Goal: Obtain resource: Obtain resource

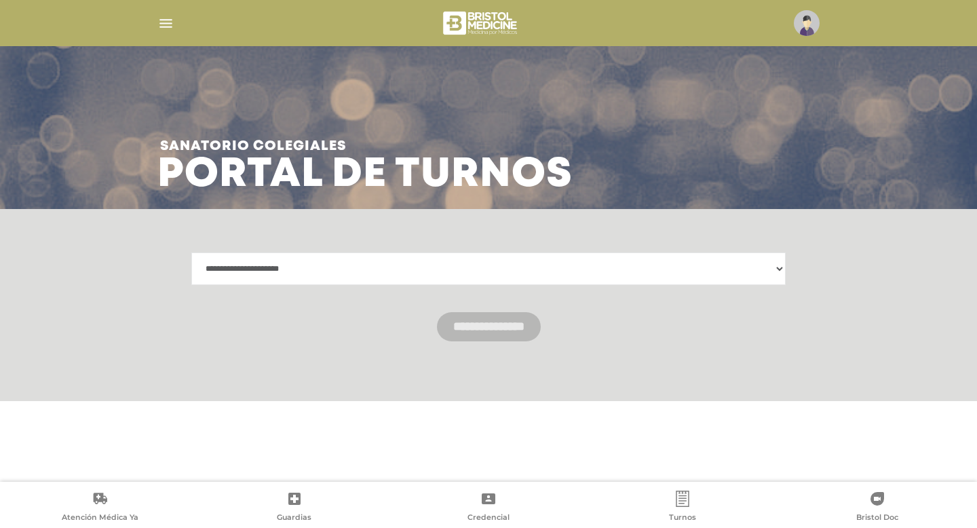
click at [781, 270] on select "**********" at bounding box center [488, 268] width 594 height 33
select select "**********"
click at [191, 252] on select "**********" at bounding box center [488, 268] width 594 height 33
click at [684, 497] on icon at bounding box center [682, 498] width 16 height 16
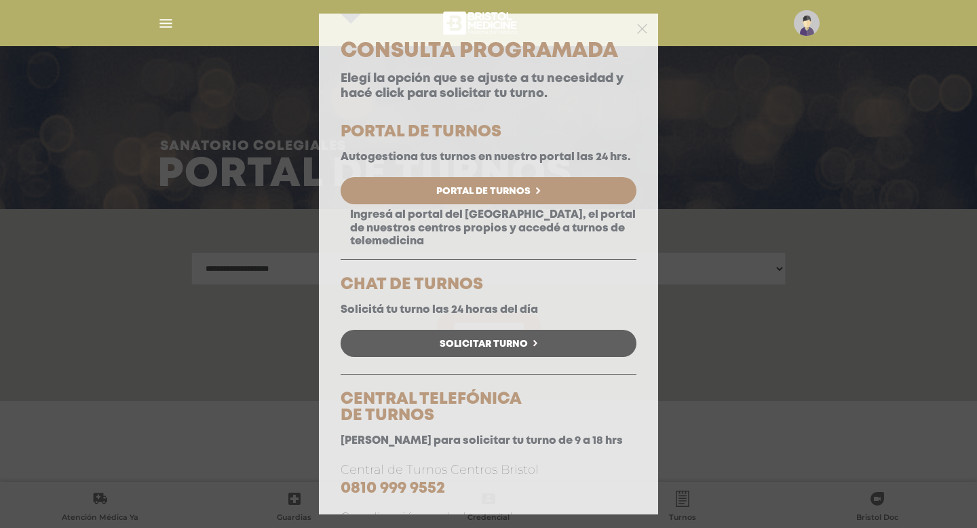
click at [731, 349] on div "Consulta Programada Elegí la opción que se ajuste a tu necesidad y hacé click p…" at bounding box center [488, 264] width 977 height 528
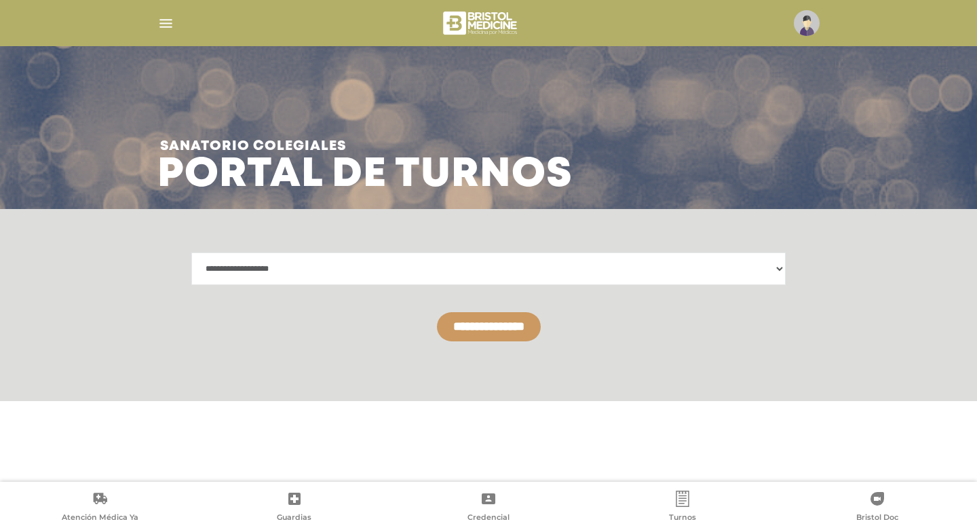
click at [516, 326] on input "**********" at bounding box center [489, 326] width 104 height 29
click at [301, 498] on icon at bounding box center [294, 498] width 16 height 16
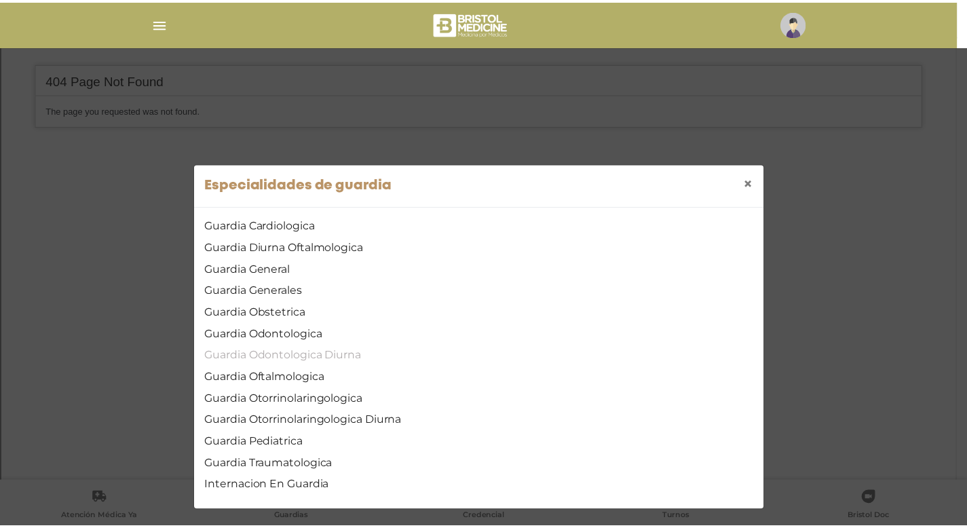
scroll to position [367, 0]
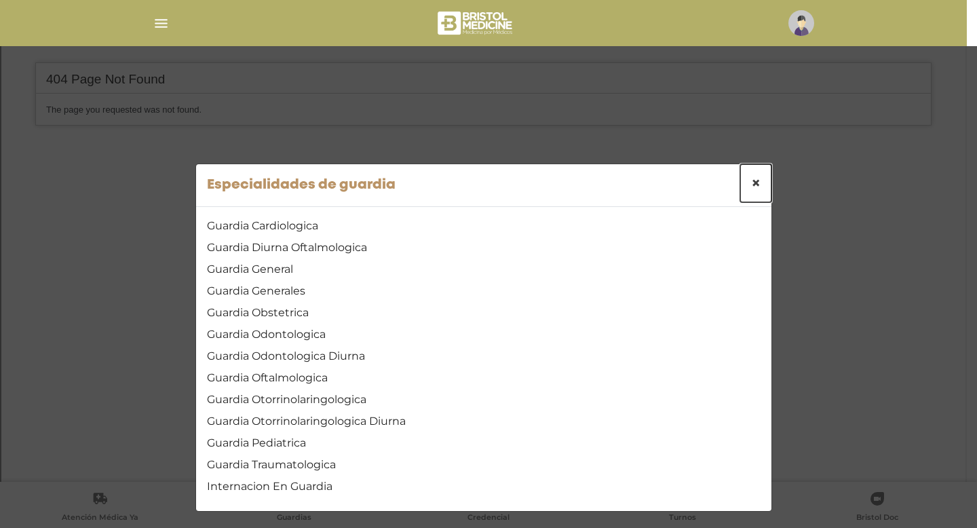
click at [753, 180] on span "×" at bounding box center [755, 183] width 9 height 20
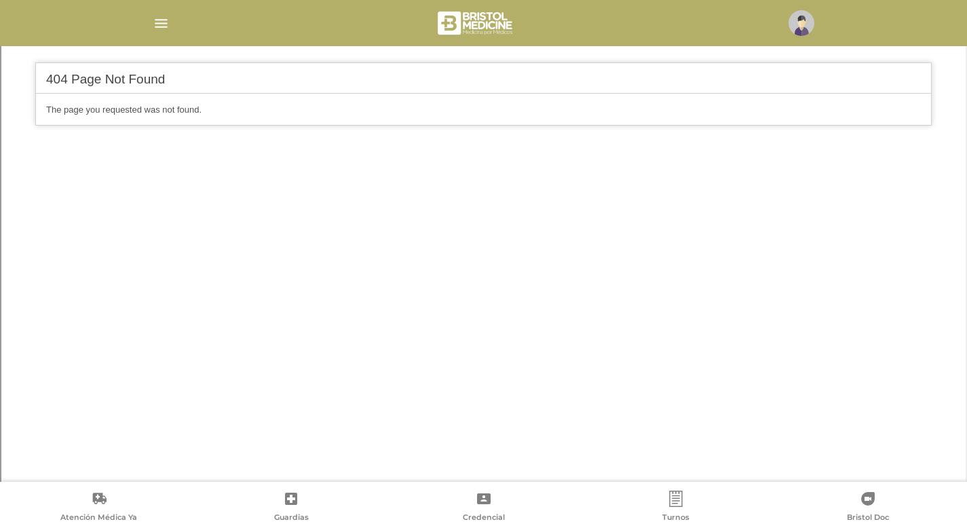
click at [163, 22] on img "button" at bounding box center [161, 23] width 17 height 17
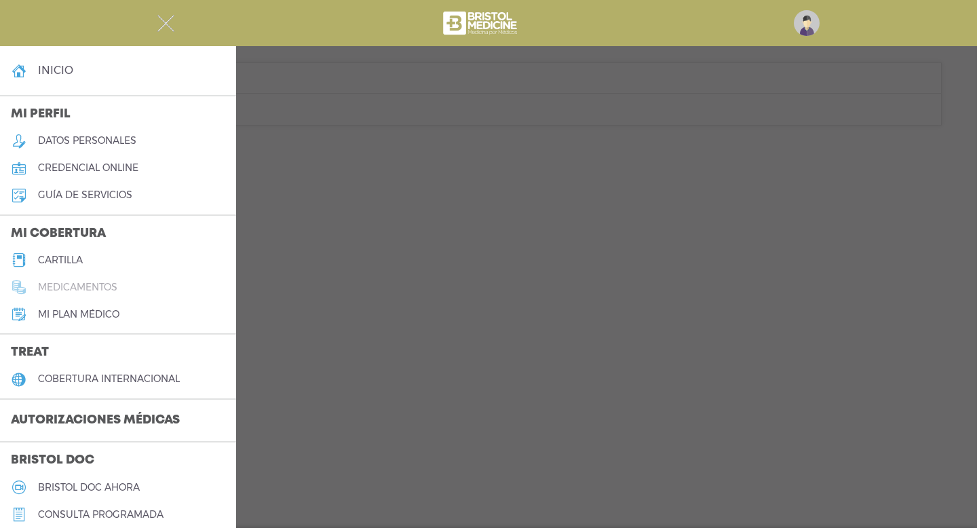
click at [101, 286] on h5 "medicamentos" at bounding box center [77, 287] width 79 height 12
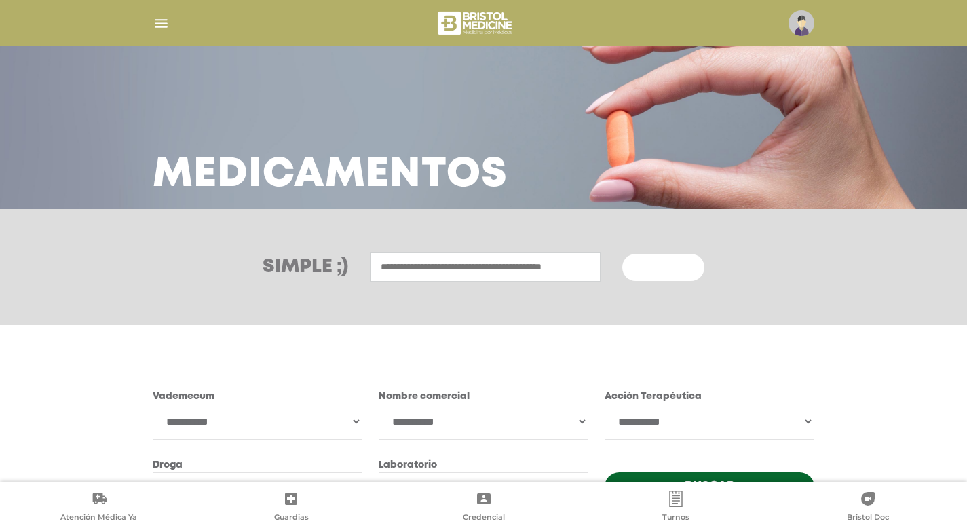
click at [166, 23] on img "button" at bounding box center [161, 23] width 17 height 17
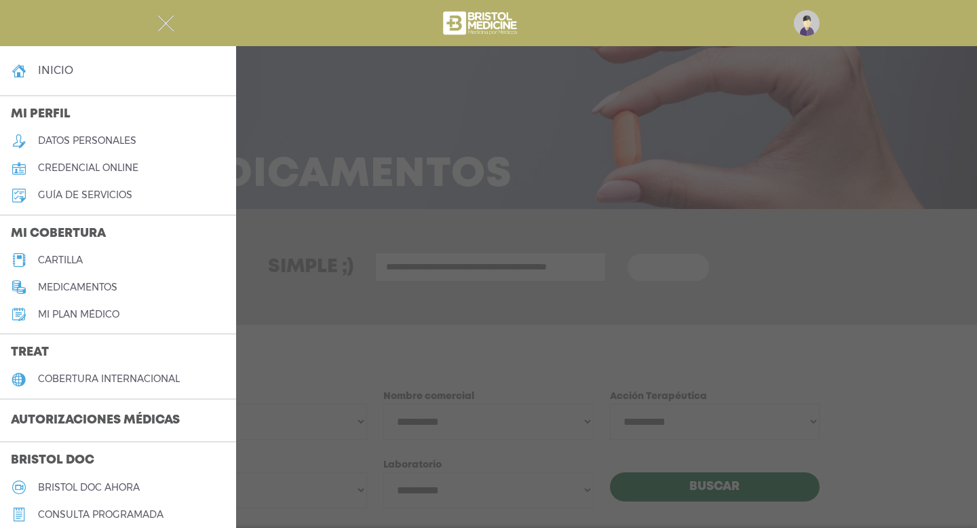
click at [88, 139] on h5 "datos personales" at bounding box center [87, 141] width 98 height 12
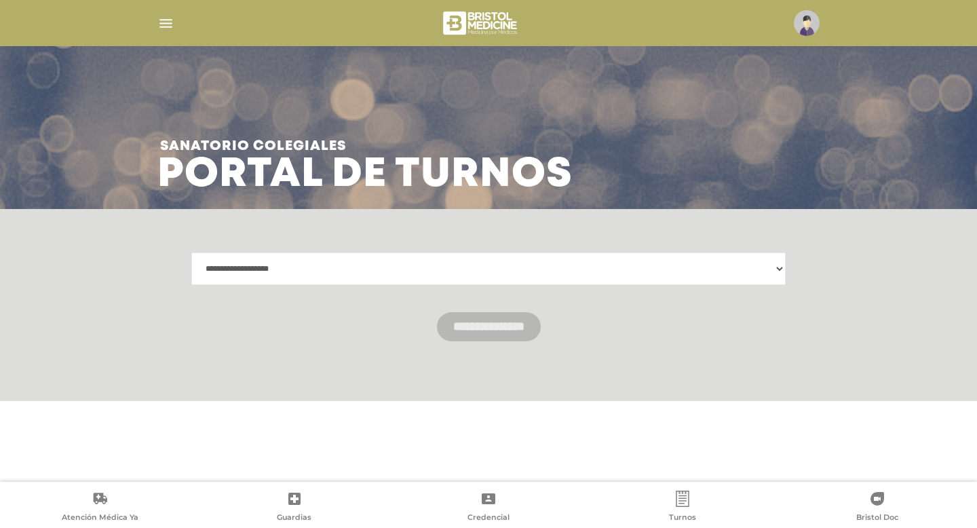
select select "**********"
click at [488, 503] on icon at bounding box center [489, 498] width 14 height 11
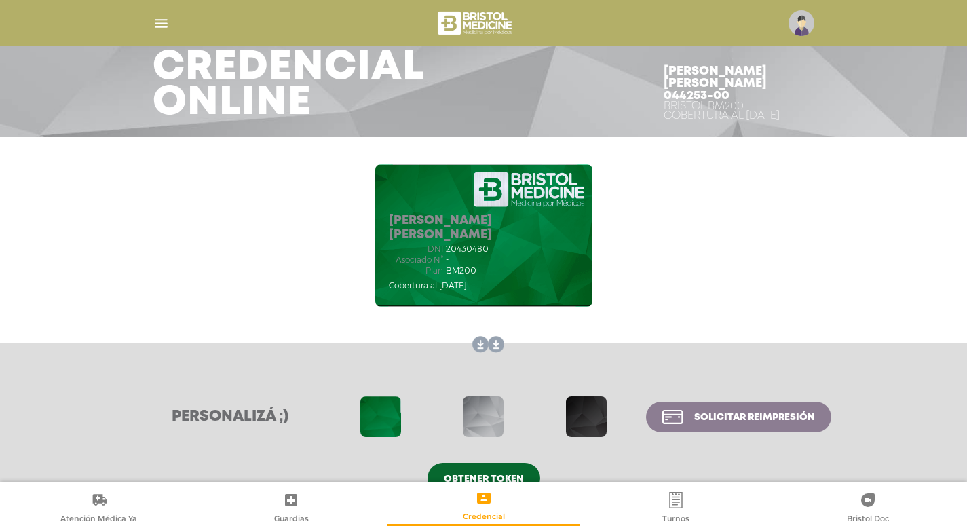
scroll to position [102, 0]
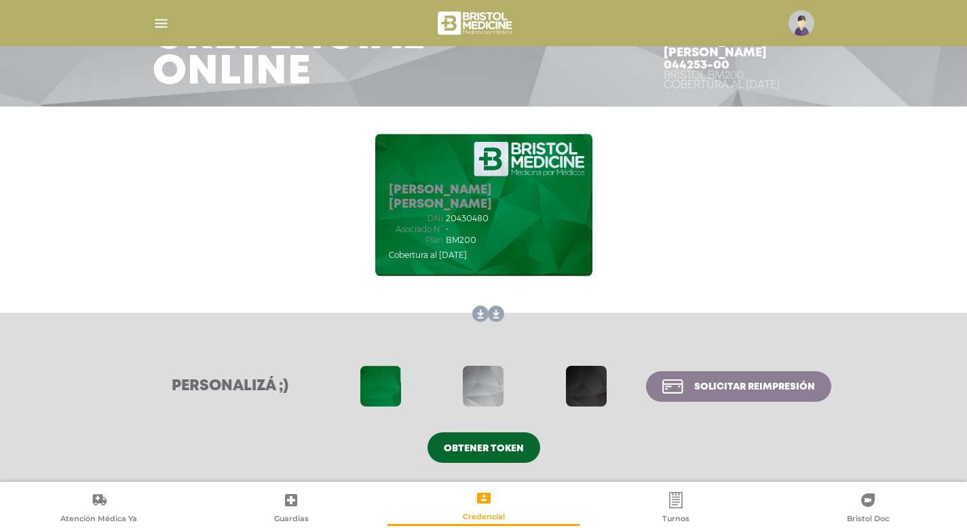
click at [488, 446] on span "Obtener token" at bounding box center [484, 448] width 80 height 9
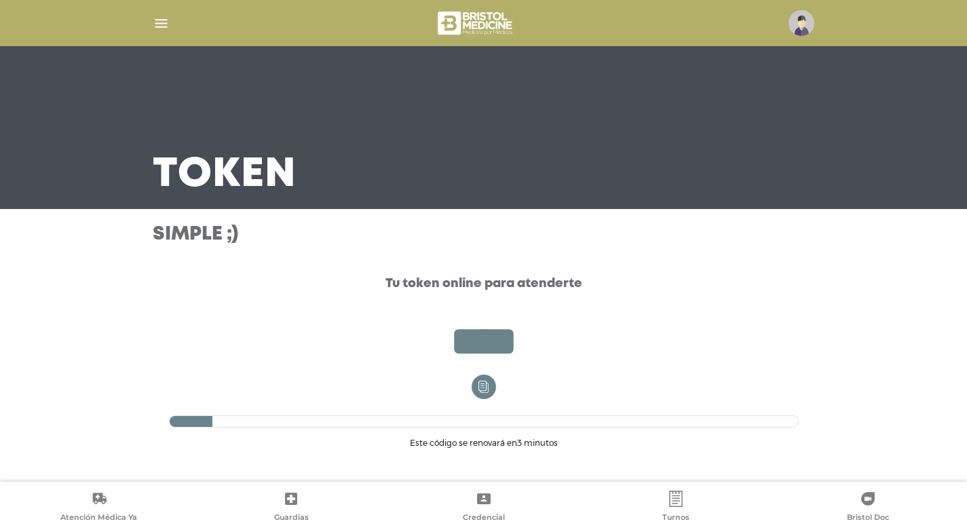
click at [480, 500] on icon at bounding box center [484, 498] width 14 height 11
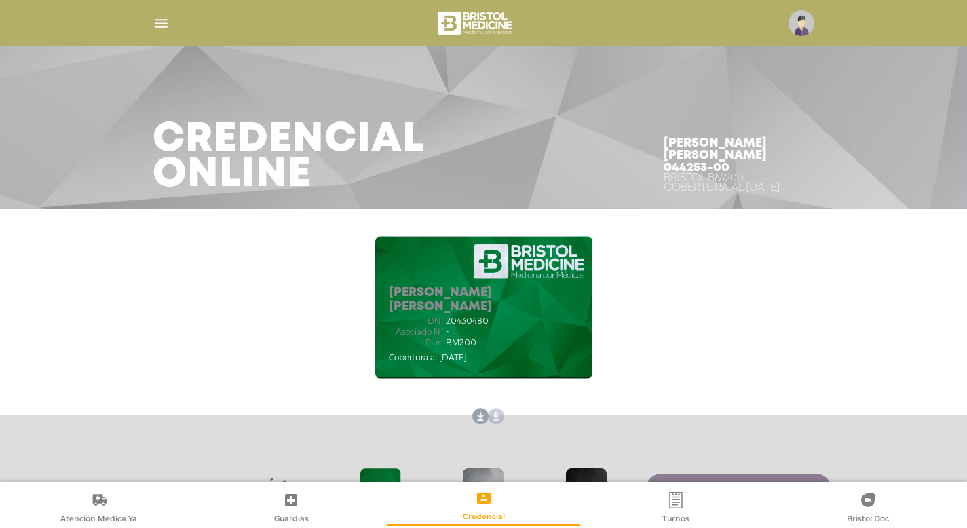
click at [495, 418] on link at bounding box center [493, 417] width 22 height 22
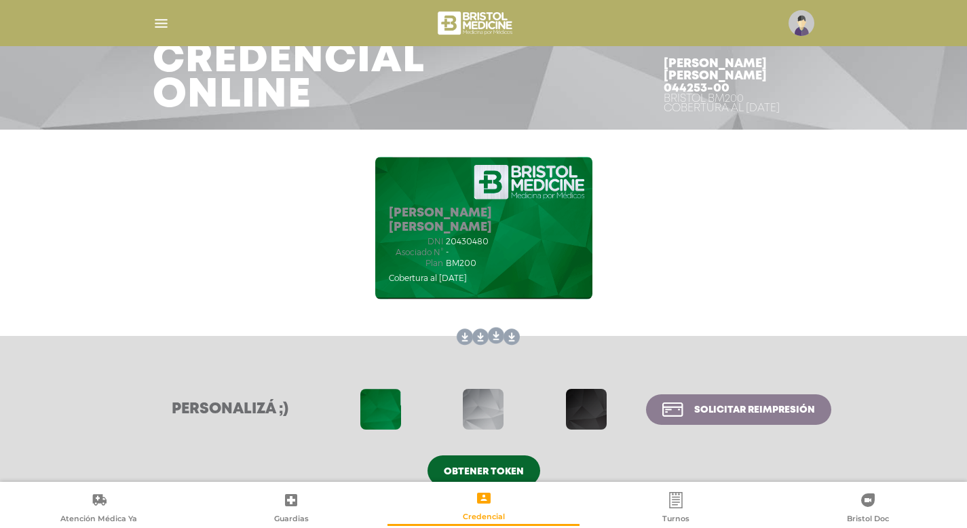
scroll to position [102, 0]
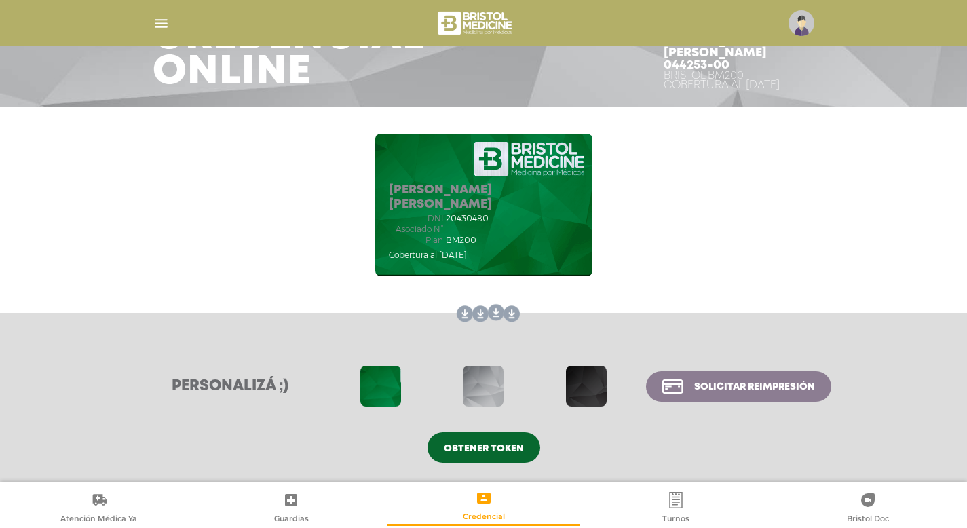
click at [493, 389] on span at bounding box center [483, 386] width 41 height 41
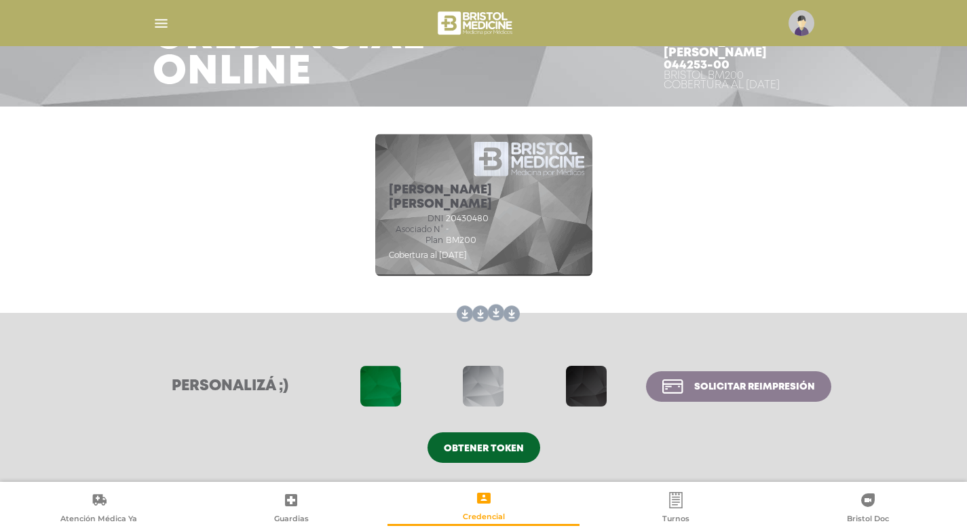
click at [587, 396] on span at bounding box center [586, 386] width 41 height 41
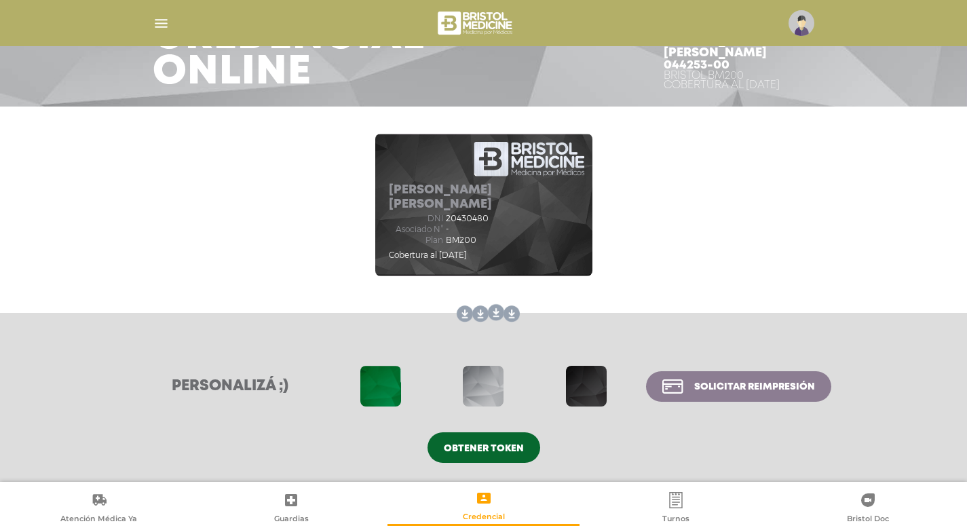
click at [383, 377] on span at bounding box center [380, 386] width 41 height 41
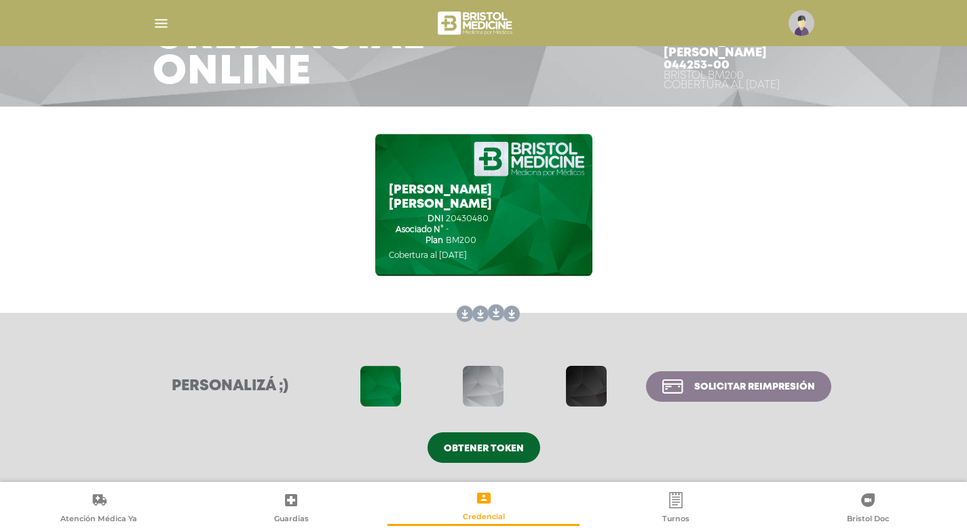
click at [728, 390] on span "Solicitar reimpresión" at bounding box center [754, 386] width 121 height 9
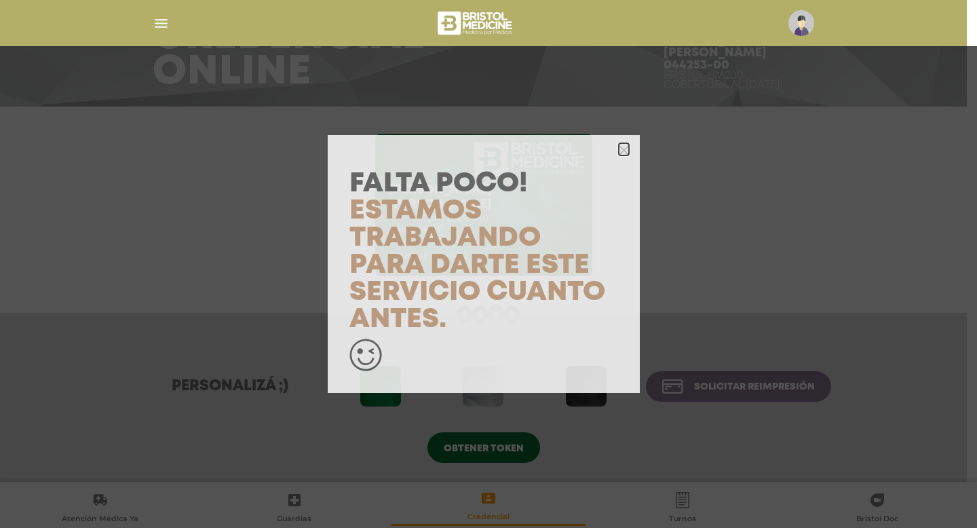
click at [622, 150] on icon "button" at bounding box center [624, 150] width 10 height 10
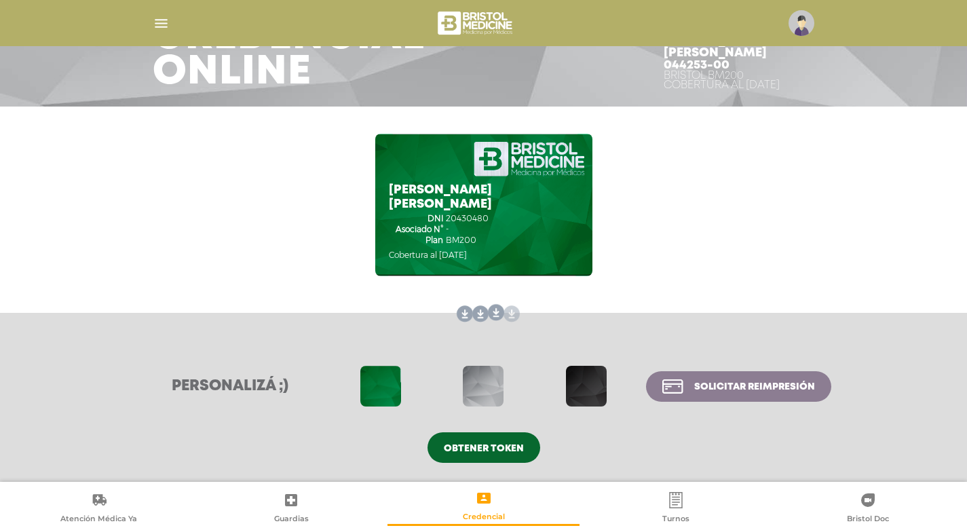
click at [511, 314] on link at bounding box center [509, 314] width 22 height 22
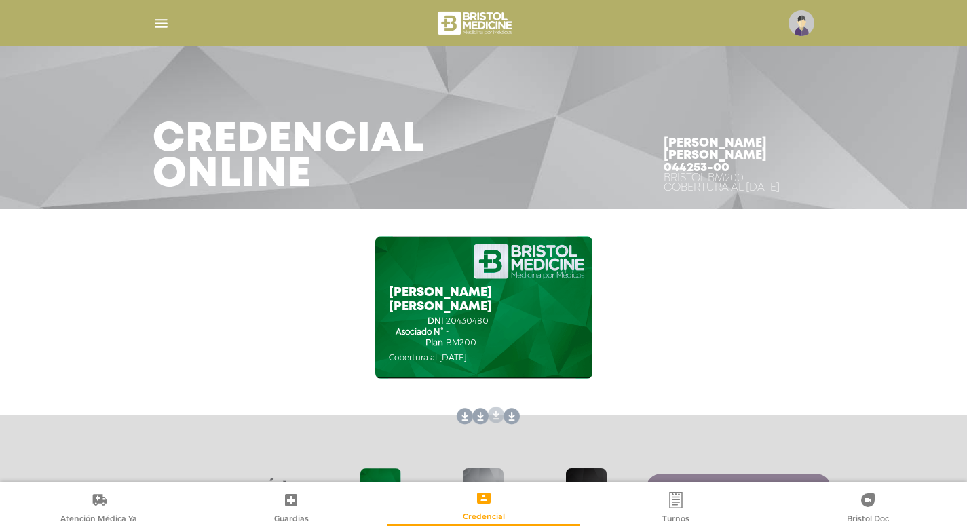
click at [496, 417] on link at bounding box center [493, 417] width 22 height 22
click at [481, 416] on link at bounding box center [478, 417] width 22 height 22
click at [464, 419] on link at bounding box center [462, 417] width 22 height 22
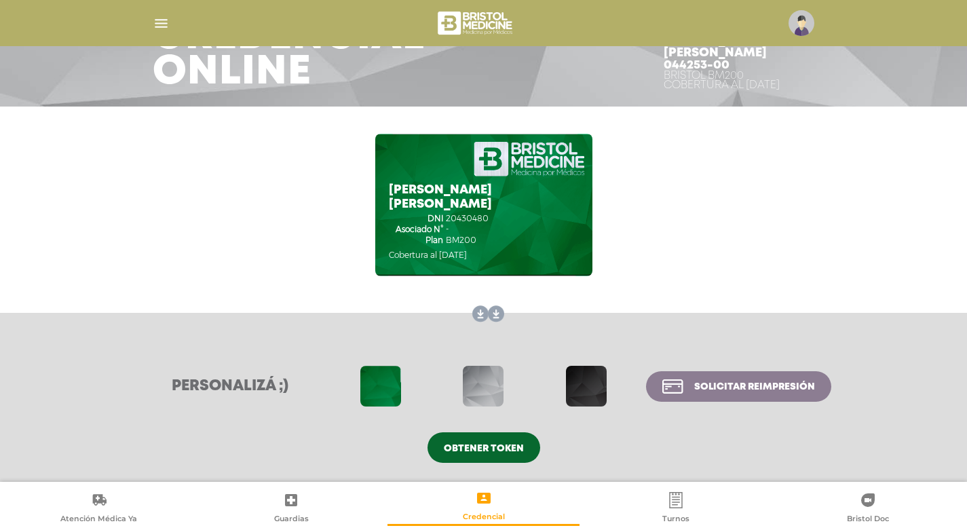
scroll to position [102, 0]
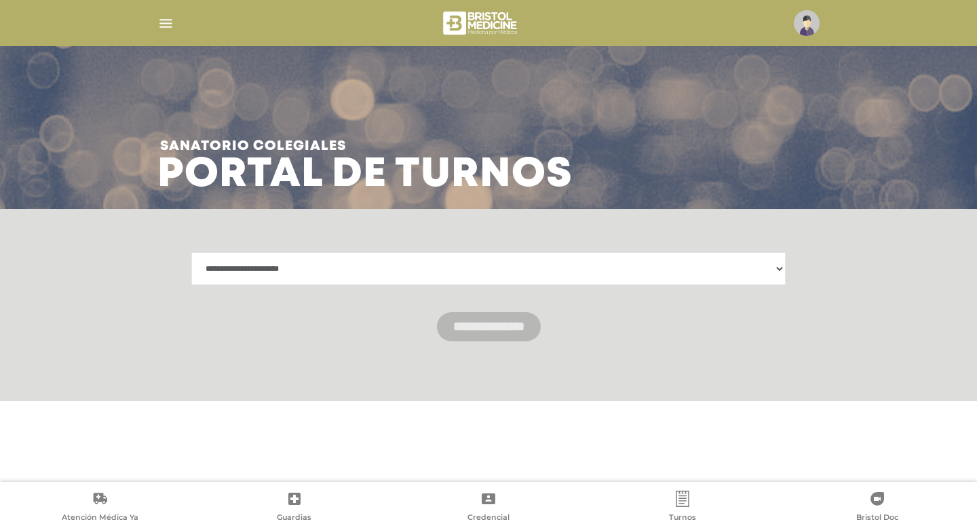
click at [781, 270] on select "**********" at bounding box center [488, 268] width 594 height 33
select select "**********"
click at [191, 252] on select "**********" at bounding box center [488, 268] width 594 height 33
click at [492, 501] on icon at bounding box center [489, 498] width 14 height 11
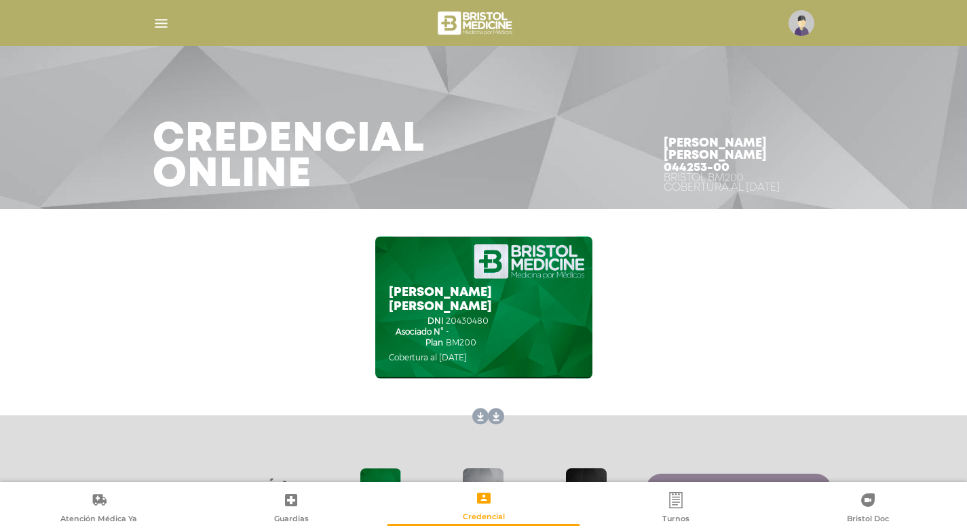
click at [744, 174] on div "Bristol BM200 Cobertura al 05/10/2025" at bounding box center [738, 183] width 151 height 19
click at [806, 24] on img at bounding box center [801, 23] width 26 height 26
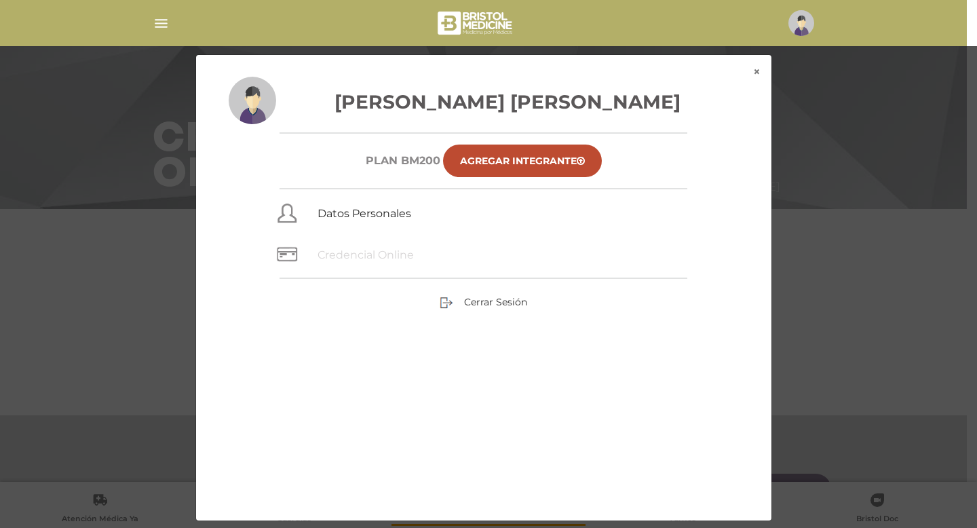
click at [369, 257] on link "Credencial Online" at bounding box center [365, 254] width 96 height 13
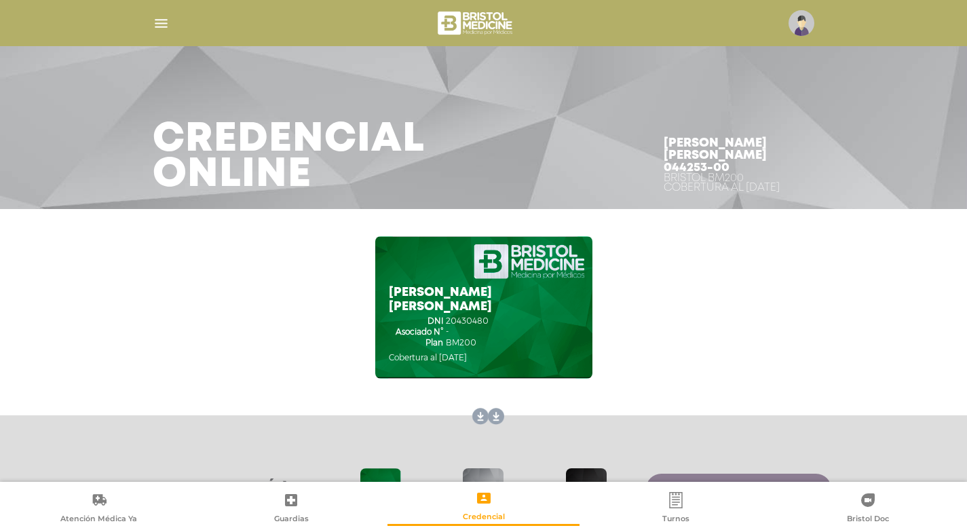
click at [166, 25] on img "button" at bounding box center [161, 23] width 17 height 17
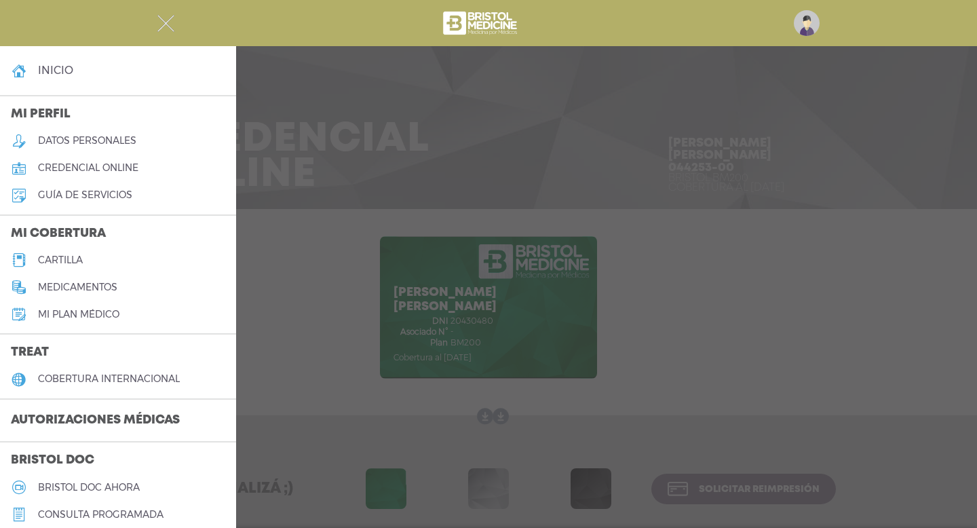
click at [899, 252] on div at bounding box center [488, 264] width 977 height 528
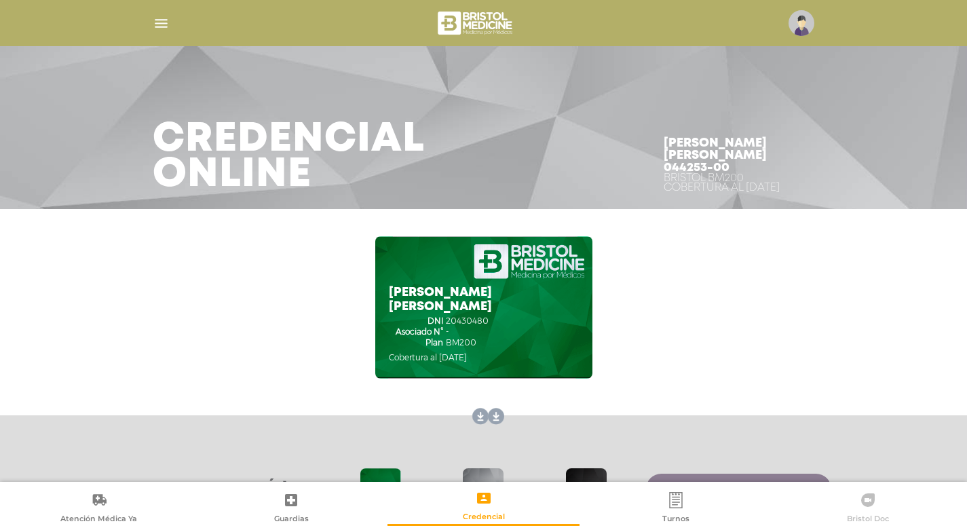
click at [867, 503] on icon at bounding box center [868, 500] width 14 height 14
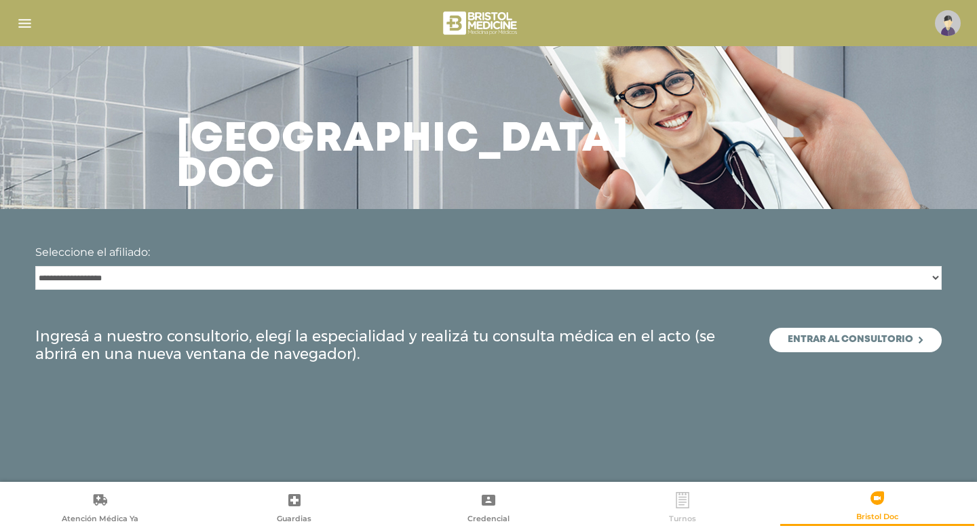
click at [685, 507] on icon at bounding box center [682, 500] width 13 height 16
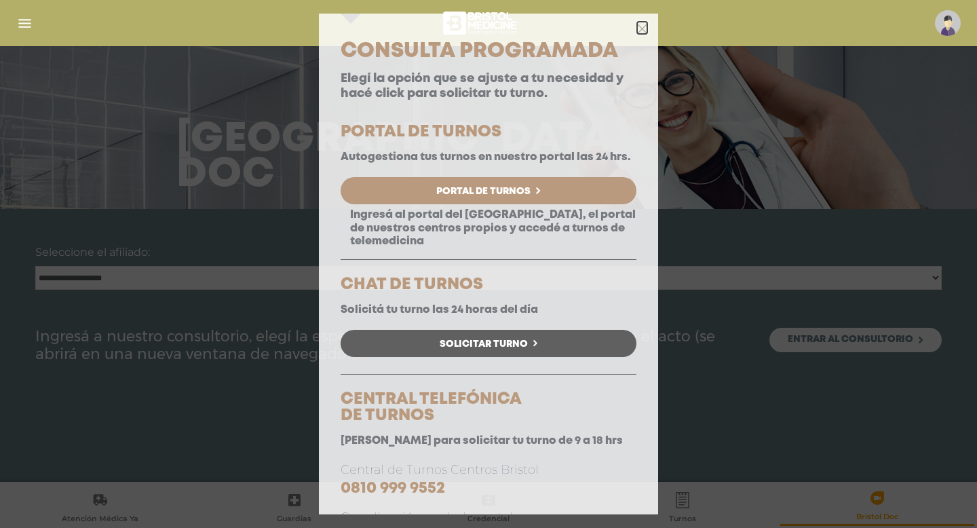
click at [637, 30] on polygon "button" at bounding box center [642, 29] width 10 height 10
